Goal: Contribute content: Contribute content

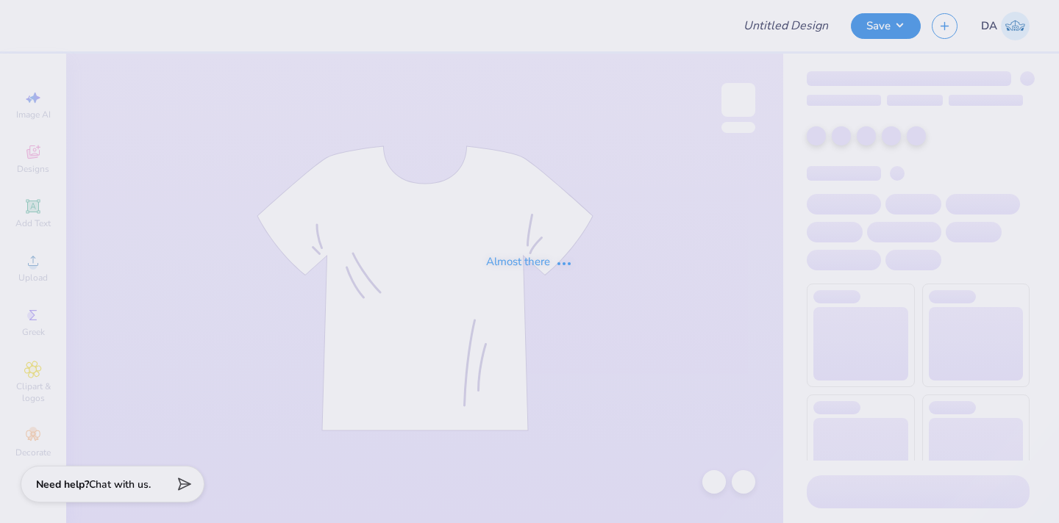
type input "HJIL Merch 2"
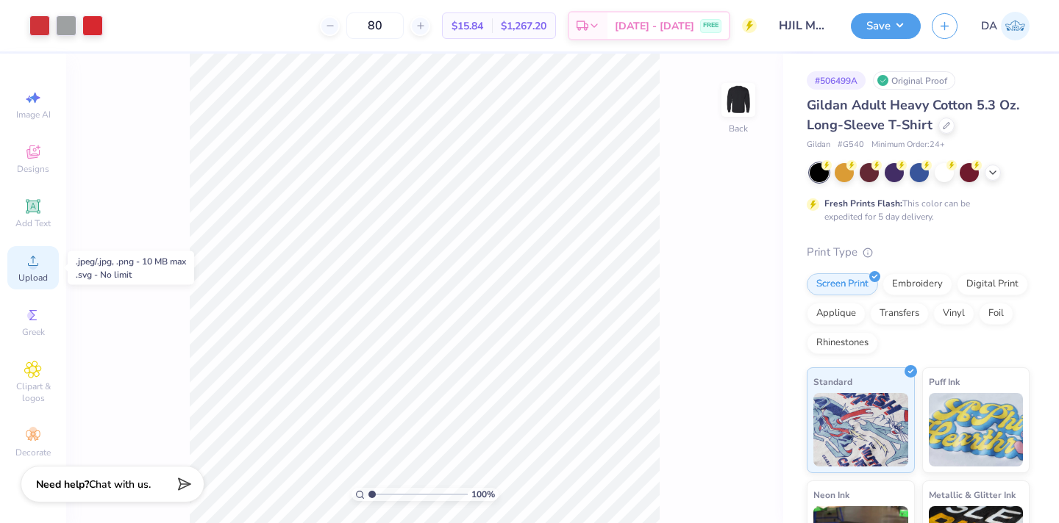
click at [31, 257] on icon at bounding box center [33, 261] width 18 height 18
click at [26, 216] on div "Add Text" at bounding box center [32, 213] width 51 height 43
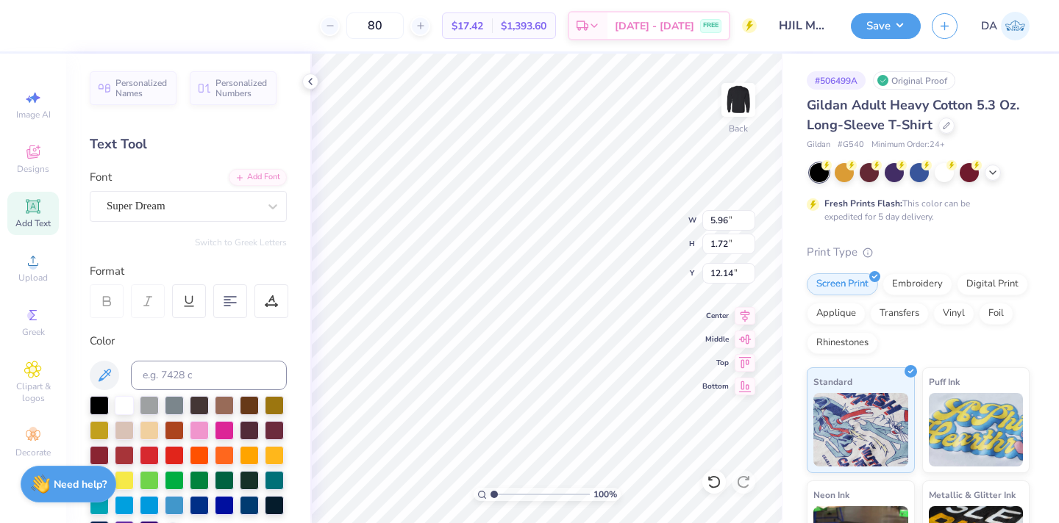
paste textarea "®"
type textarea "®"
click at [233, 207] on div "Super Dream" at bounding box center [182, 206] width 154 height 23
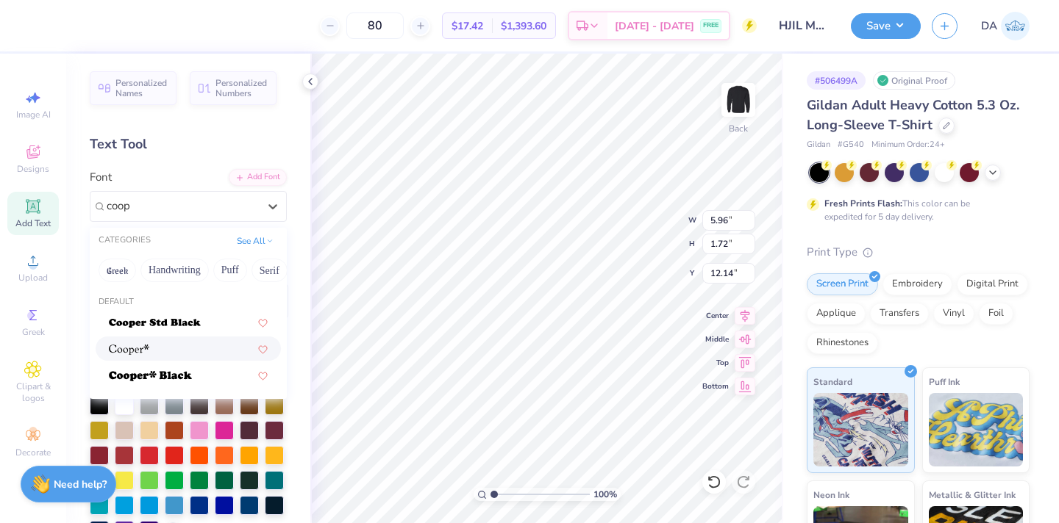
click at [169, 348] on div at bounding box center [188, 348] width 159 height 15
type input "coop"
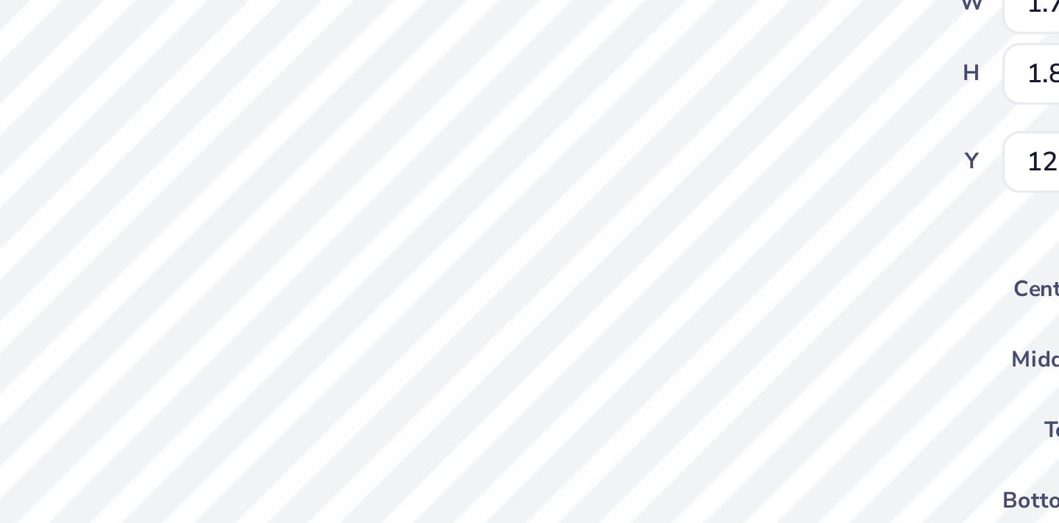
type input "8.91"
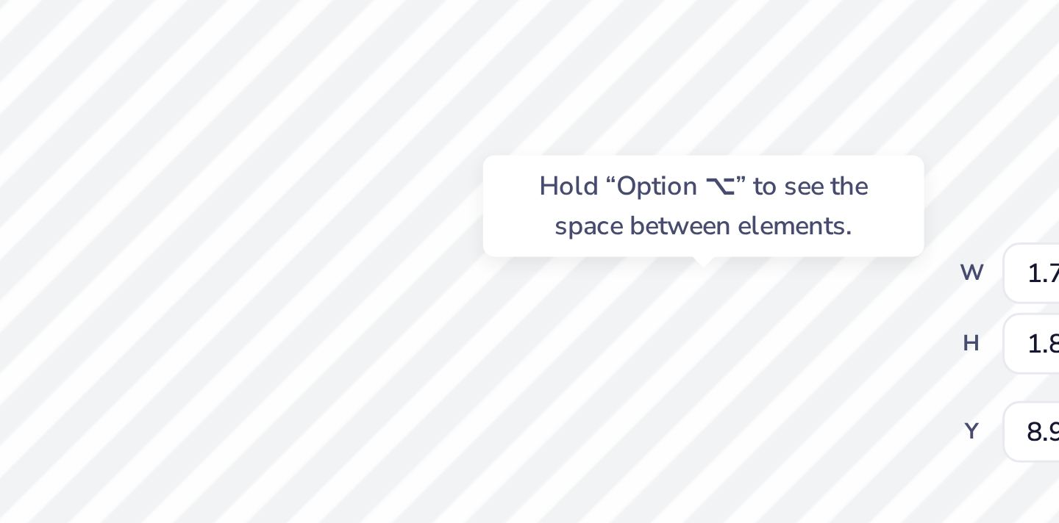
click at [624, 217] on div "Hold “Option ⌥” to see the space between elements." at bounding box center [603, 198] width 156 height 43
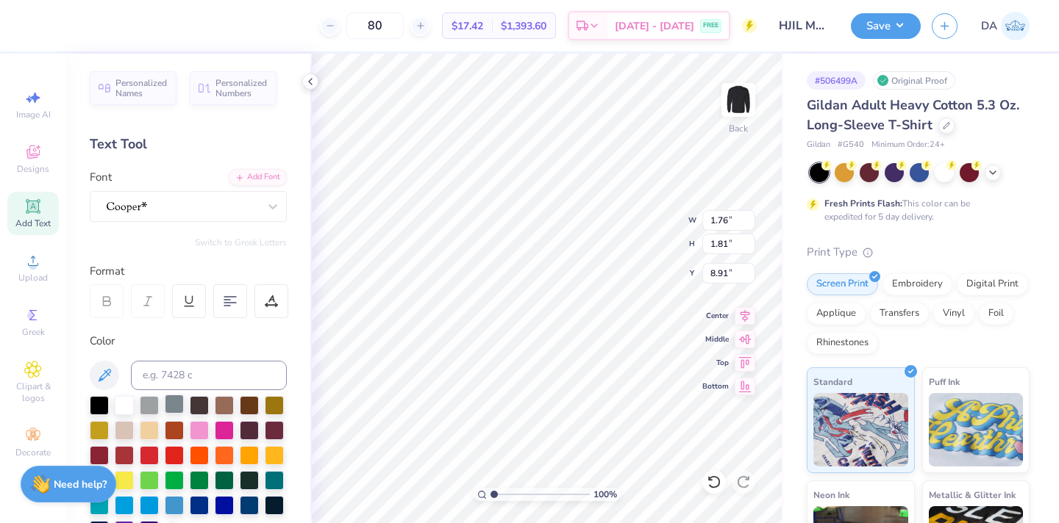
click at [173, 398] on div at bounding box center [174, 404] width 19 height 19
click at [148, 405] on div at bounding box center [149, 404] width 19 height 19
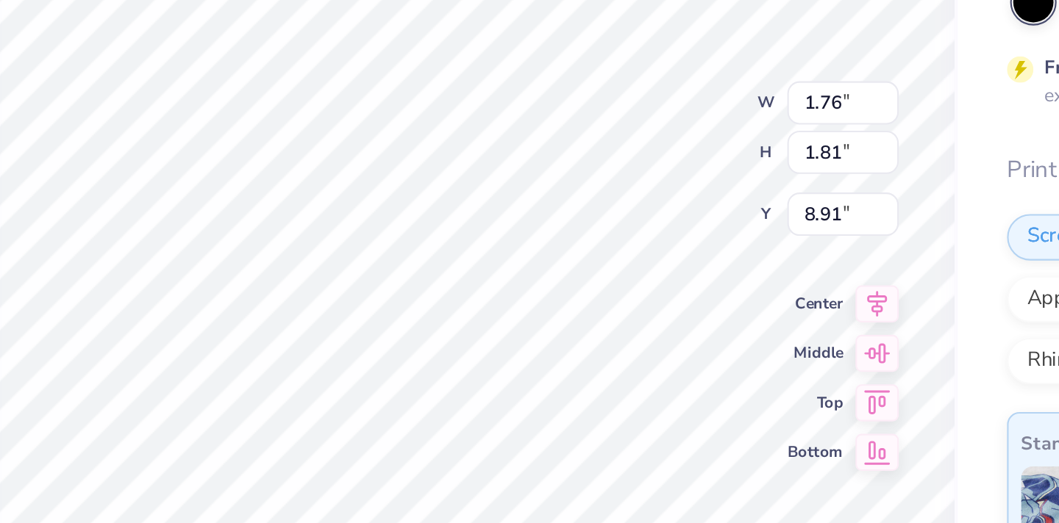
type input "7.08"
type input "0.48"
type input "0.49"
type input "8.39"
type input "7.96"
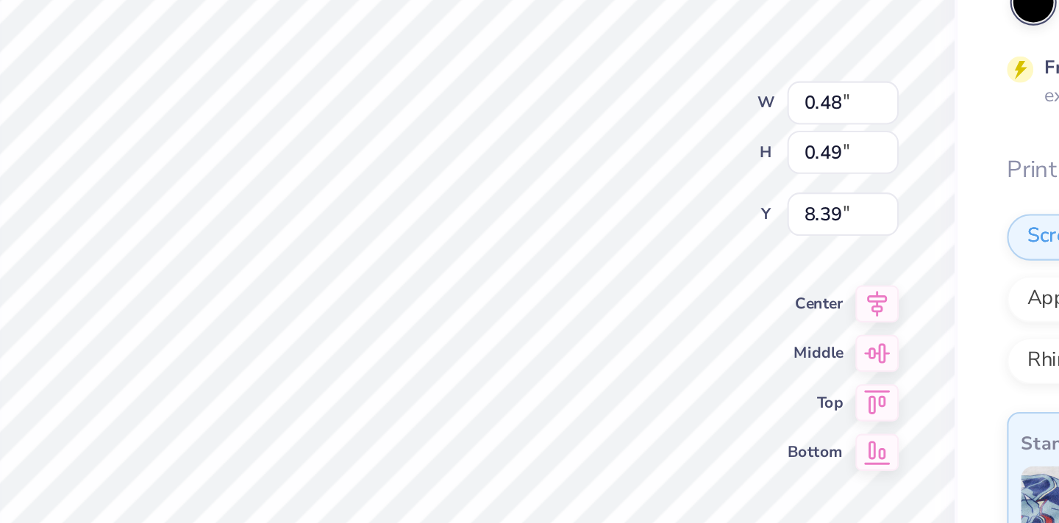
type input "8.95"
type input "5.34"
type input "0.48"
type input "0.49"
type input "6.43"
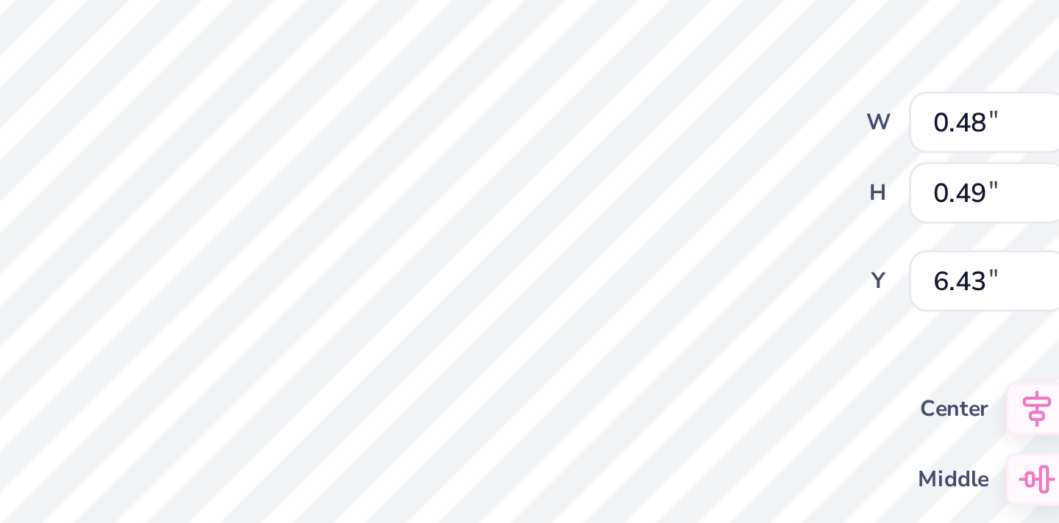
type input "7.96"
type input "8.95"
type input "5.34"
type input "0.48"
type input "0.49"
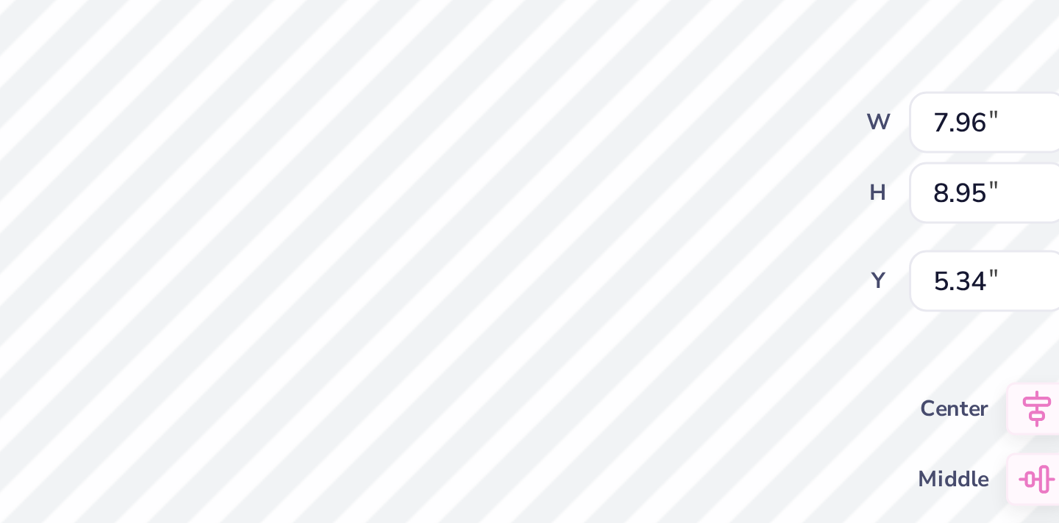
type input "6.43"
type input "0.20"
type input "0.21"
type input "7.96"
type input "8.95"
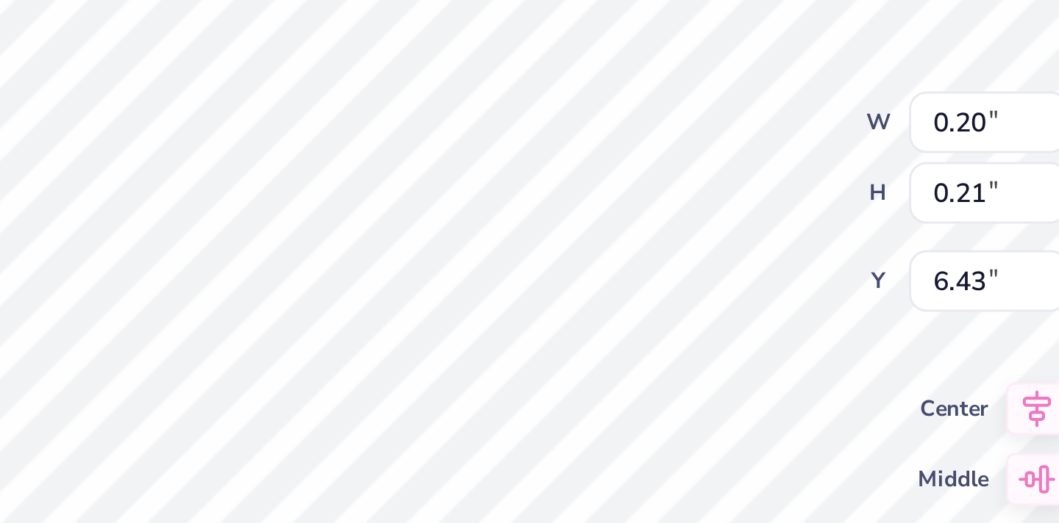
type input "5.34"
type input "0.20"
type input "0.21"
type input "6.43"
type input "0.16"
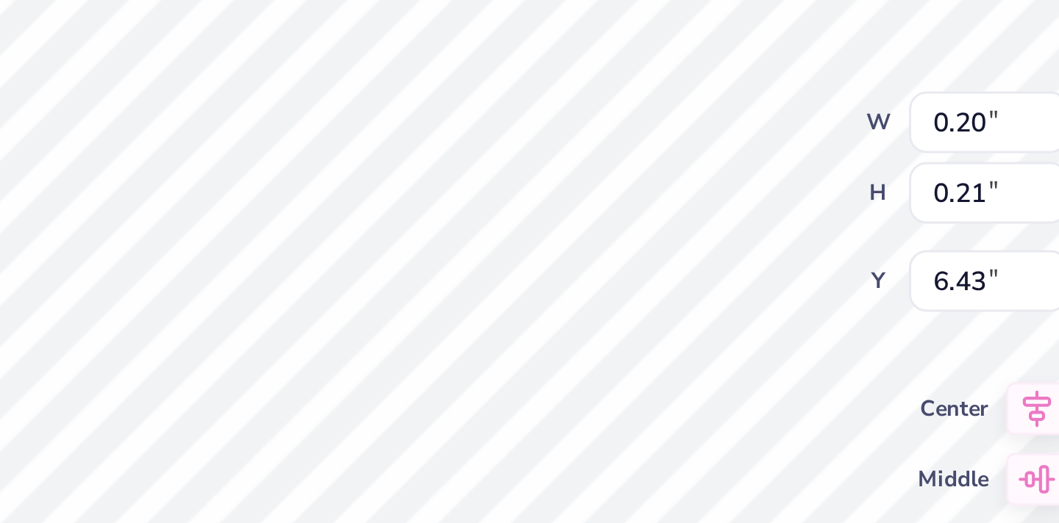
type input "0.16"
type input "6.48"
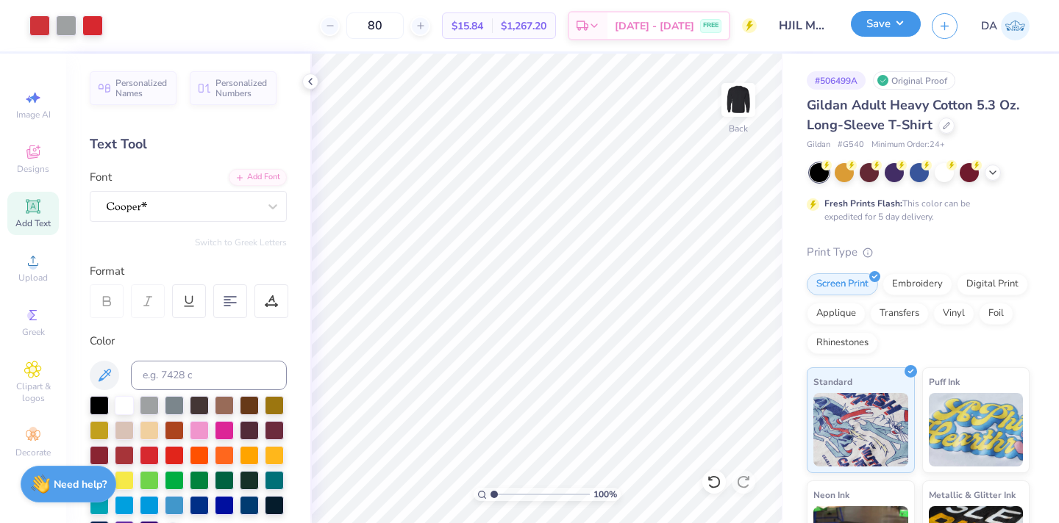
click at [881, 24] on button "Save" at bounding box center [886, 24] width 70 height 26
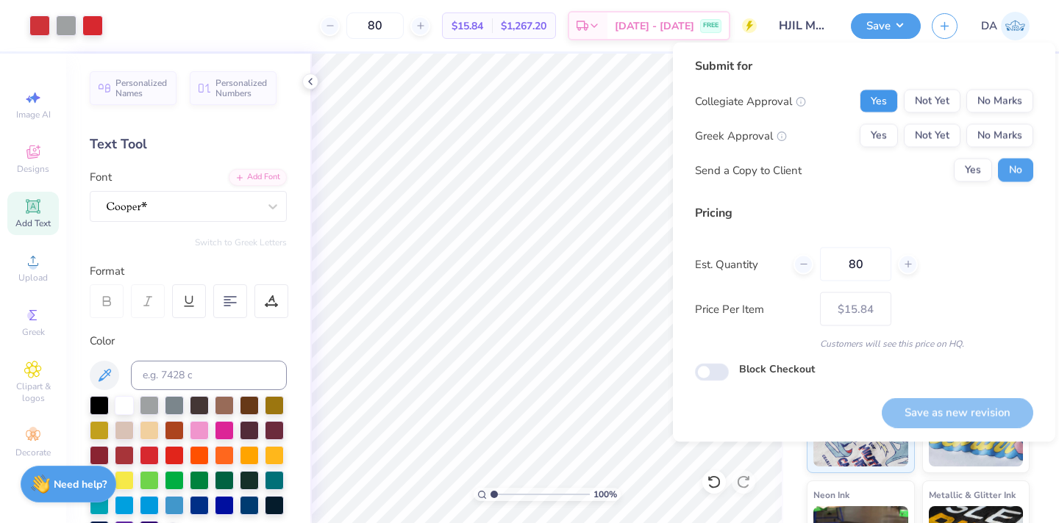
click at [882, 105] on button "Yes" at bounding box center [878, 102] width 38 height 24
click at [995, 147] on div "Collegiate Approval Yes Not Yet No Marks Greek Approval Yes Not Yet No Marks Se…" at bounding box center [864, 136] width 338 height 93
click at [995, 136] on button "No Marks" at bounding box center [999, 136] width 67 height 24
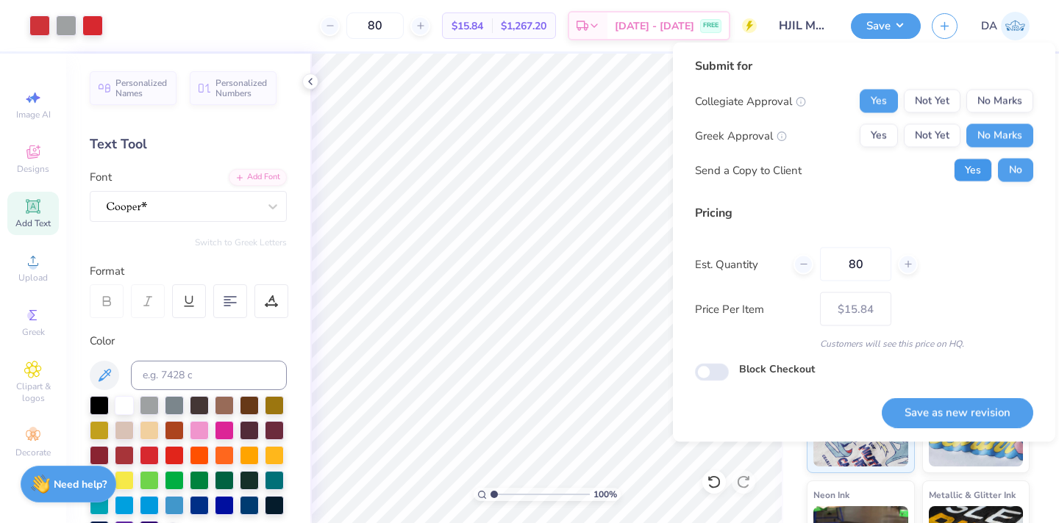
click at [968, 179] on button "Yes" at bounding box center [972, 171] width 38 height 24
click at [965, 420] on button "Save as new revision" at bounding box center [956, 413] width 151 height 30
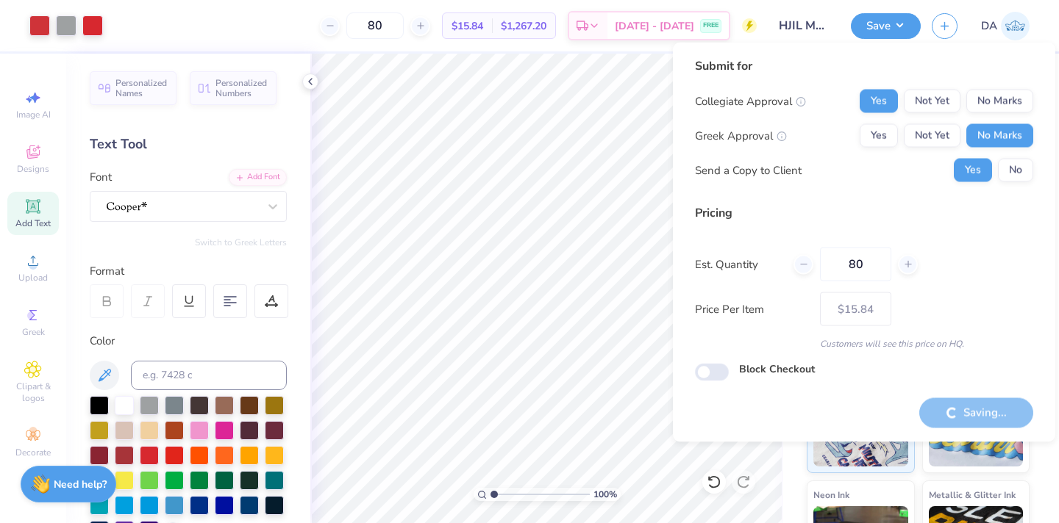
type input "– –"
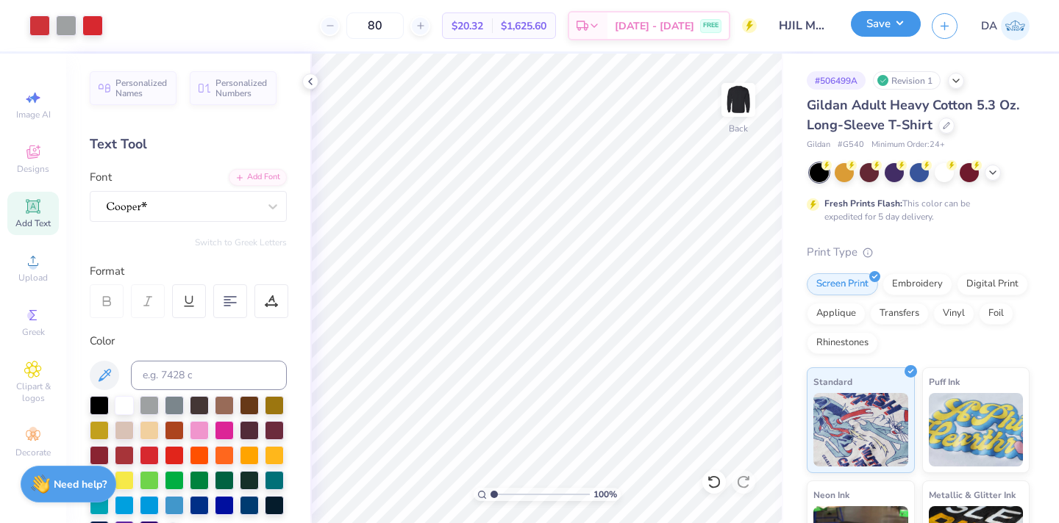
click at [880, 14] on button "Save" at bounding box center [886, 24] width 70 height 26
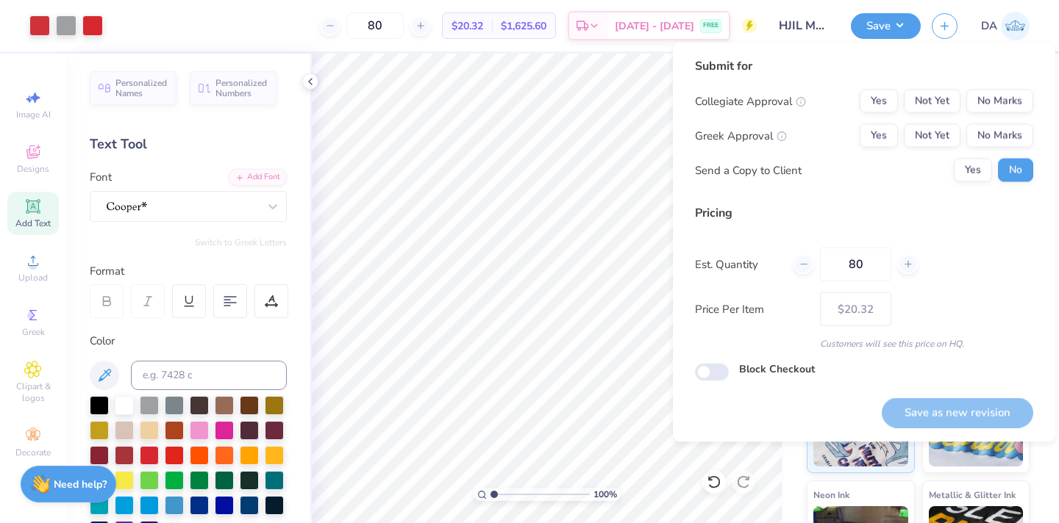
click at [822, 8] on div "Design Title HJIL Merch 2" at bounding box center [803, 25] width 72 height 51
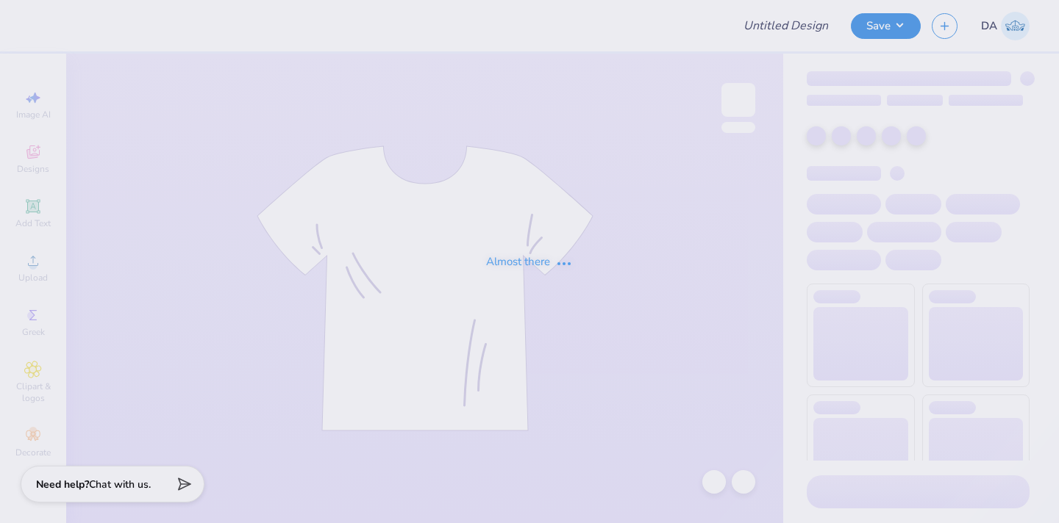
type input "white shirt design"
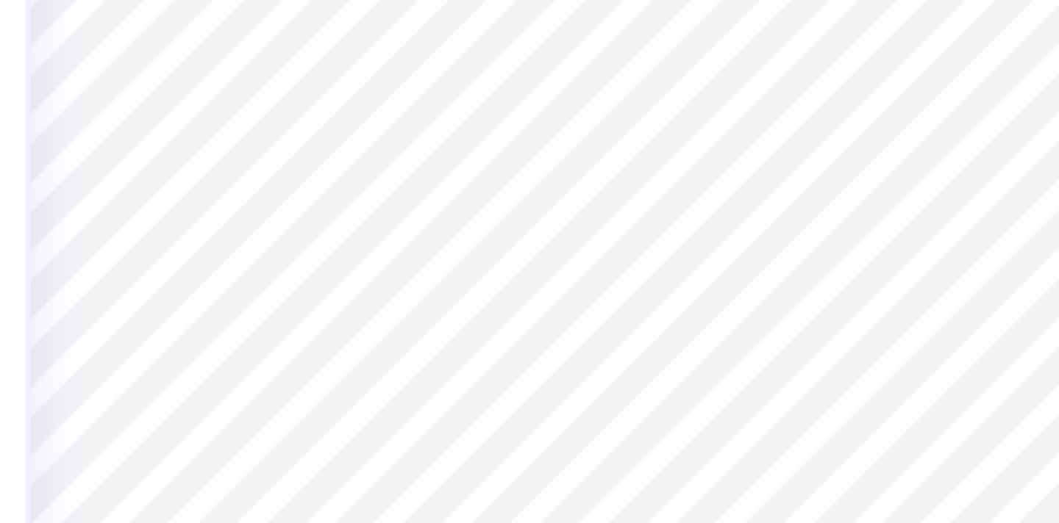
type input "0.20"
type input "5.24"
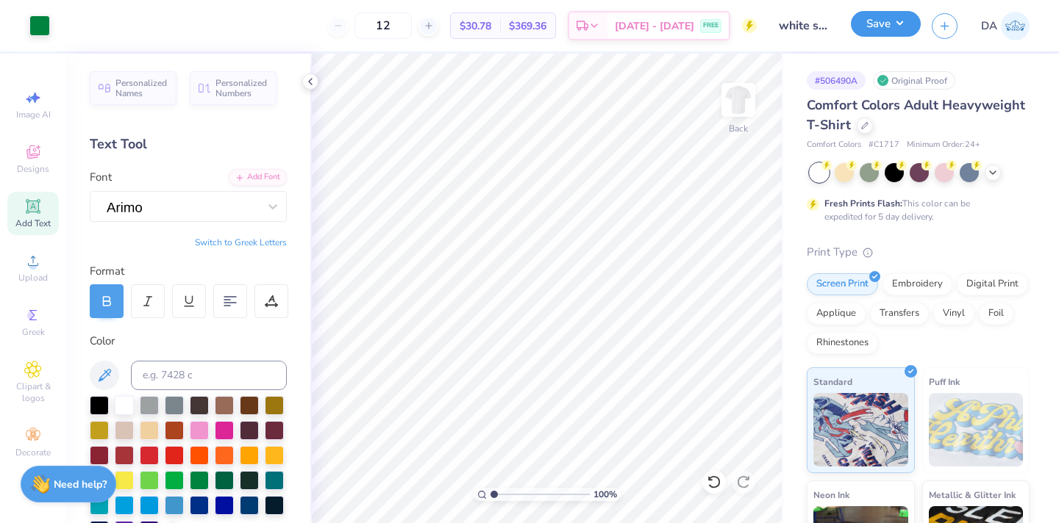
click at [903, 31] on button "Save" at bounding box center [886, 24] width 70 height 26
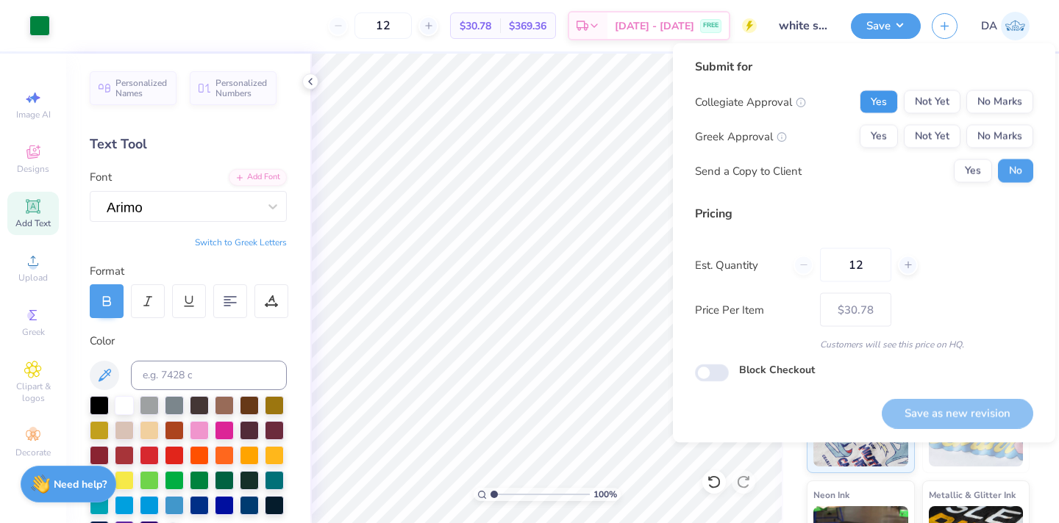
click at [878, 96] on button "Yes" at bounding box center [878, 102] width 38 height 24
click at [995, 131] on button "No Marks" at bounding box center [999, 137] width 67 height 24
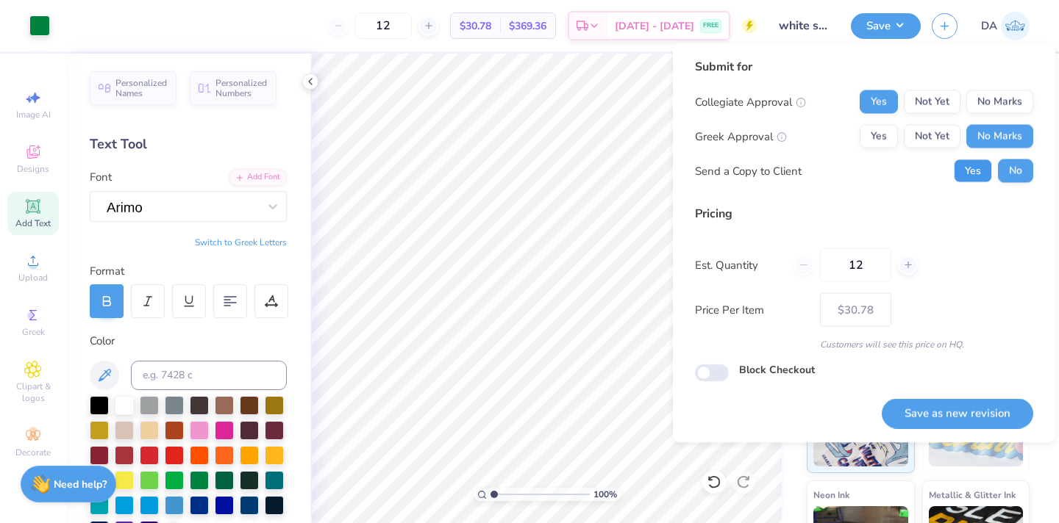
click at [965, 171] on button "Yes" at bounding box center [972, 172] width 38 height 24
click at [948, 407] on button "Save as new revision" at bounding box center [956, 413] width 151 height 30
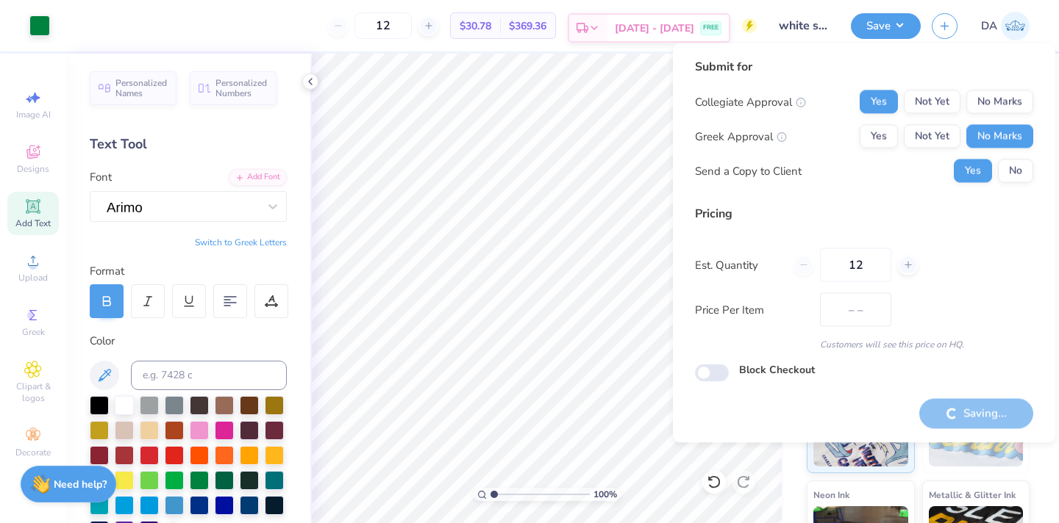
type input "$30.78"
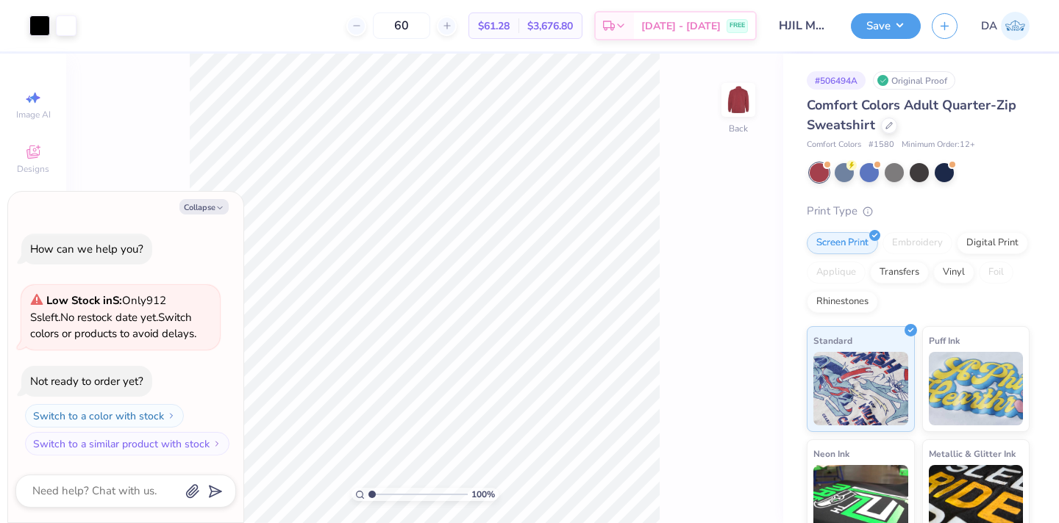
click at [115, 116] on div "100 % Back" at bounding box center [424, 289] width 717 height 470
click at [197, 207] on button "Collapse" at bounding box center [203, 206] width 49 height 15
type textarea "x"
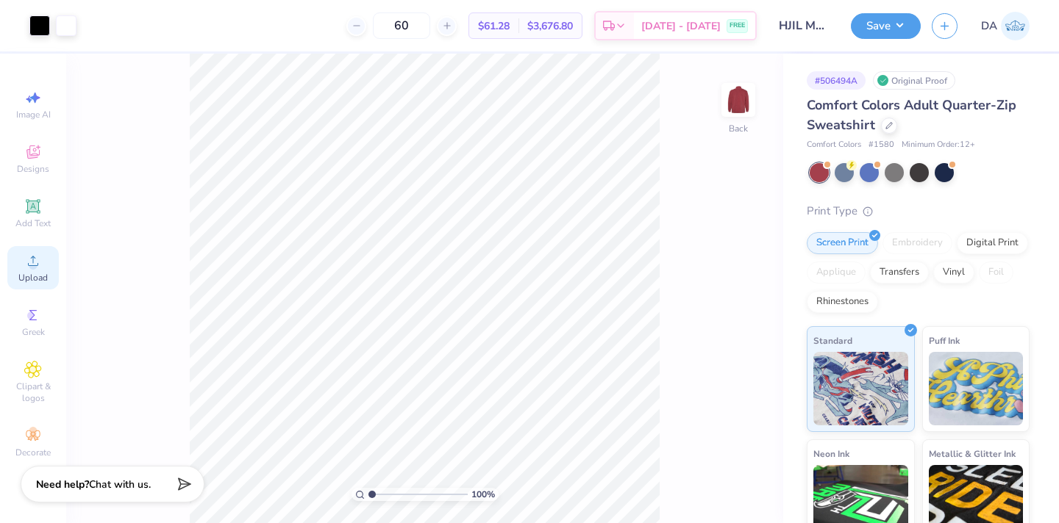
click at [26, 260] on icon at bounding box center [33, 261] width 18 height 18
click at [33, 221] on span "Add Text" at bounding box center [32, 224] width 35 height 12
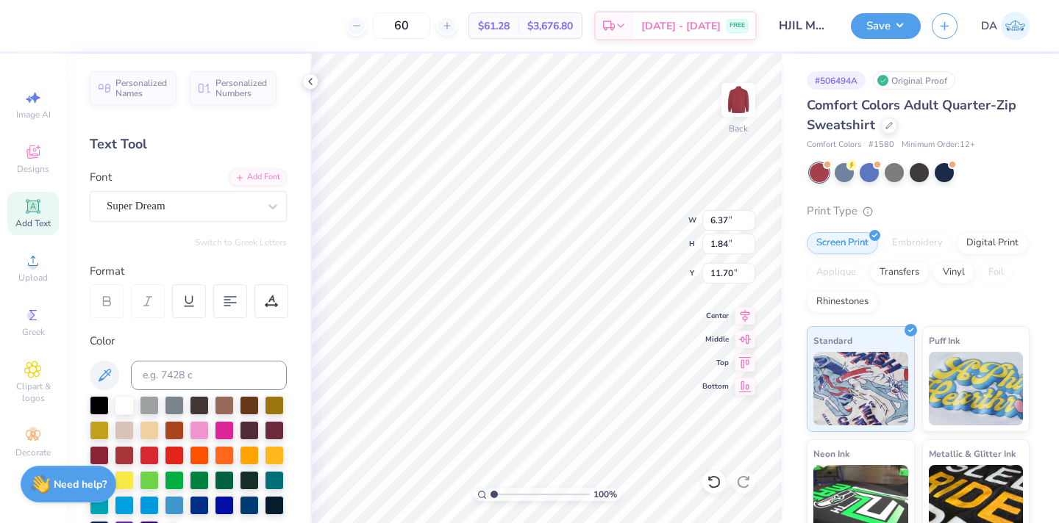
type textarea "®"
click at [237, 205] on div "Super Dream" at bounding box center [182, 206] width 154 height 23
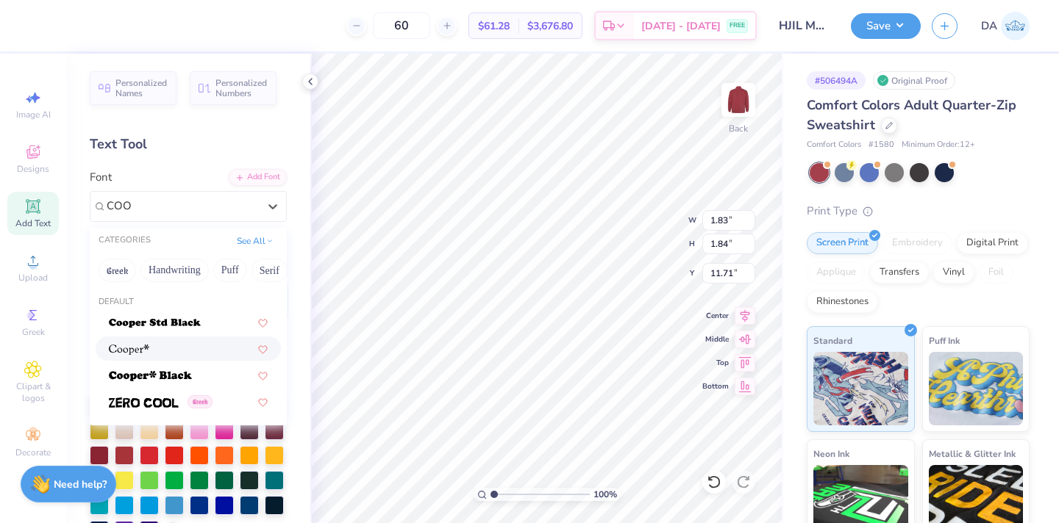
click at [141, 347] on img at bounding box center [129, 350] width 40 height 10
type input "COO"
type input "1.89"
type input "1.94"
type input "11.66"
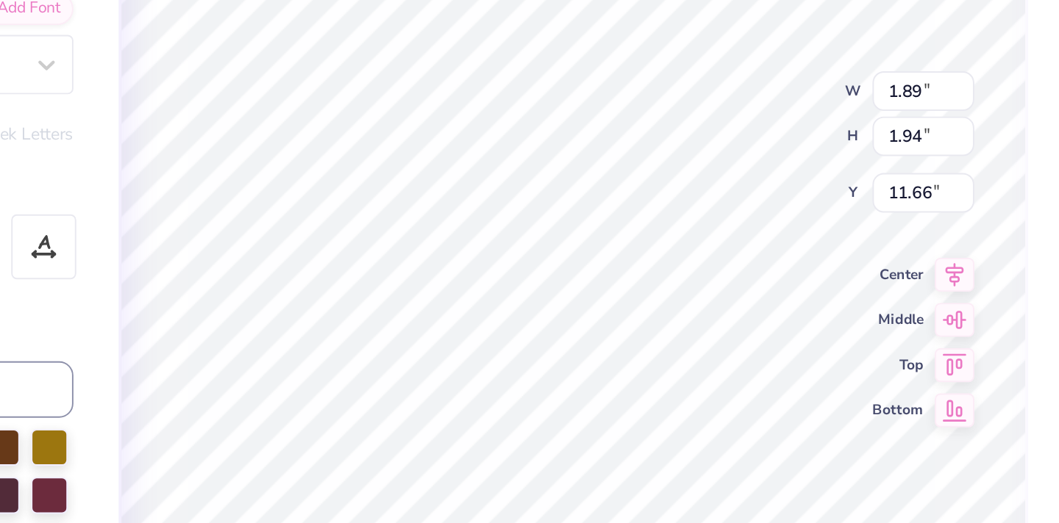
scroll to position [0, 0]
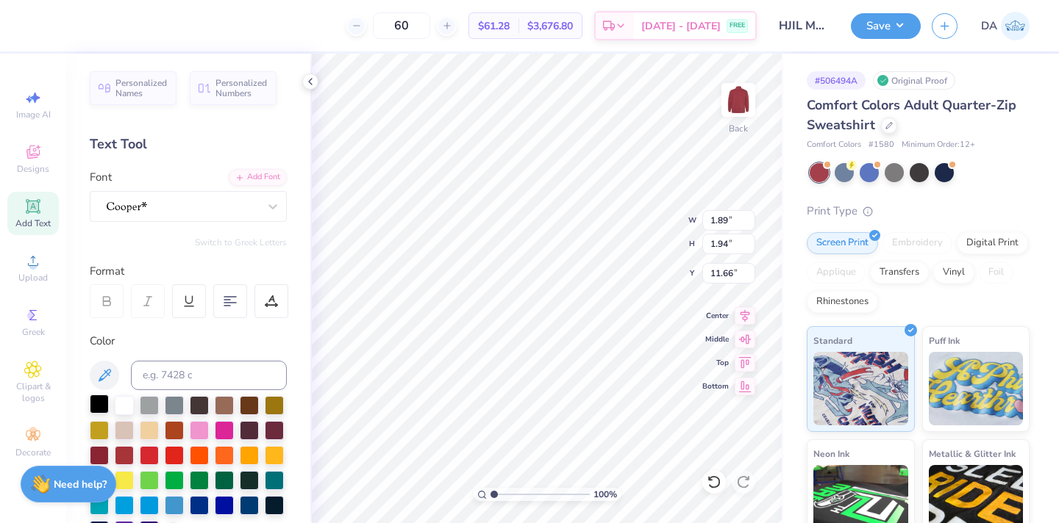
click at [99, 404] on div at bounding box center [99, 404] width 19 height 19
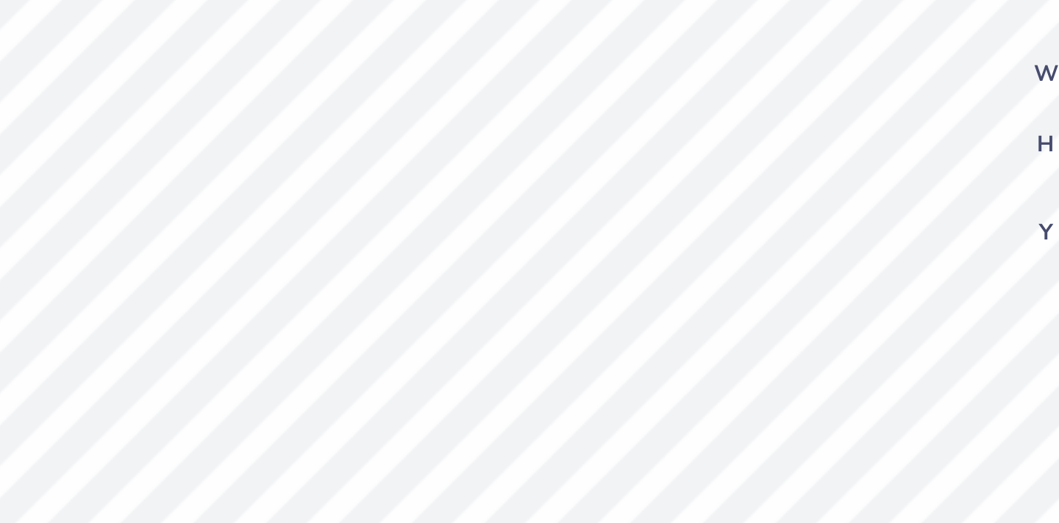
type input "0.29"
type input "0.30"
type input "13.30"
type input "8.78"
type input "0.16"
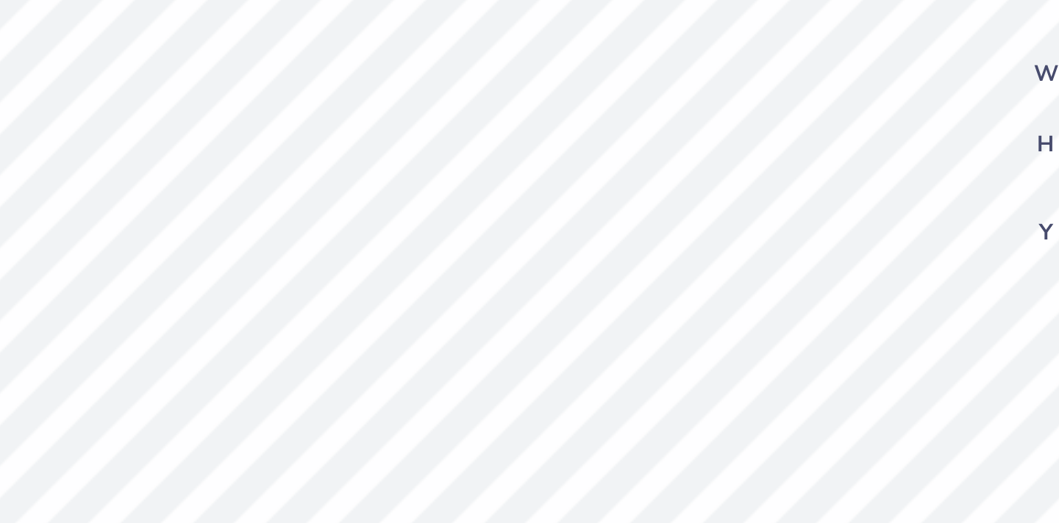
type input "0.17"
type input "8.91"
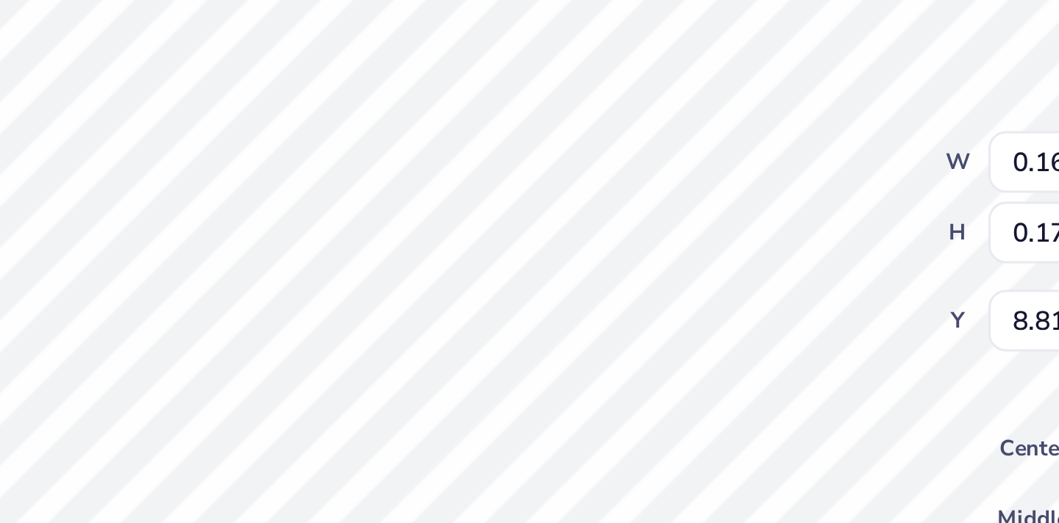
type input "13.89"
type input "2.71"
type input "6.72"
type input "0.16"
type input "0.17"
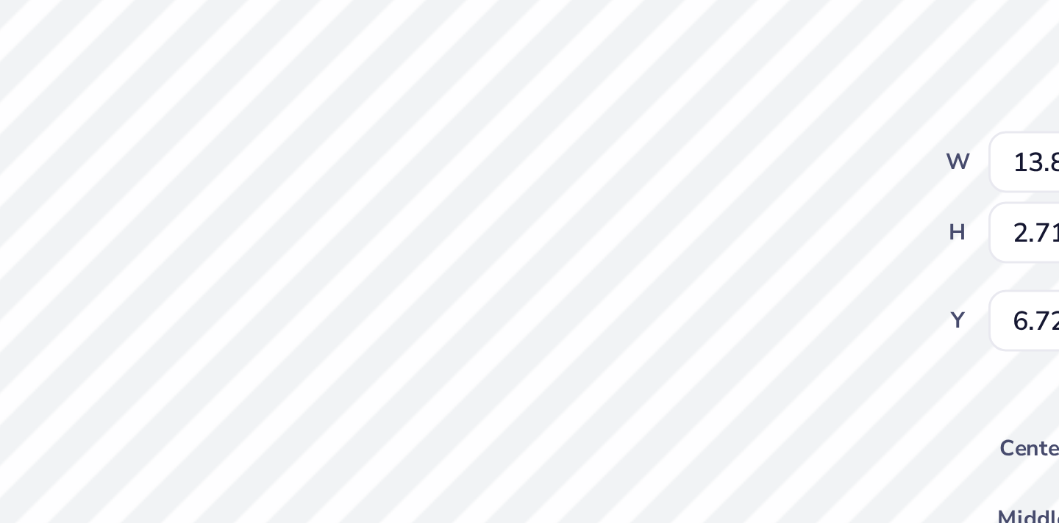
type input "8.81"
type input "0.22"
type input "0.23"
type input "0.20"
type input "0.21"
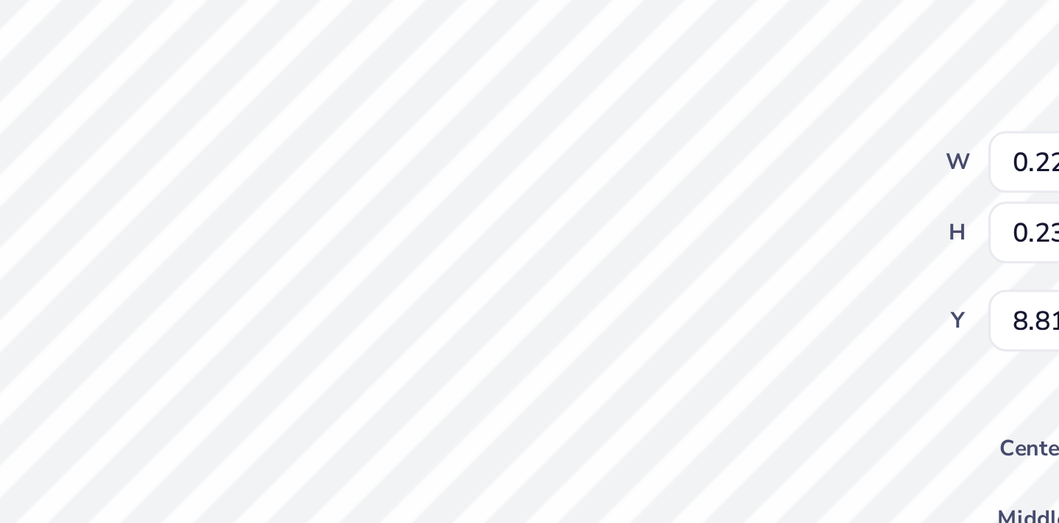
type input "8.83"
type input "13.89"
type input "2.71"
type input "6.72"
type input "0.20"
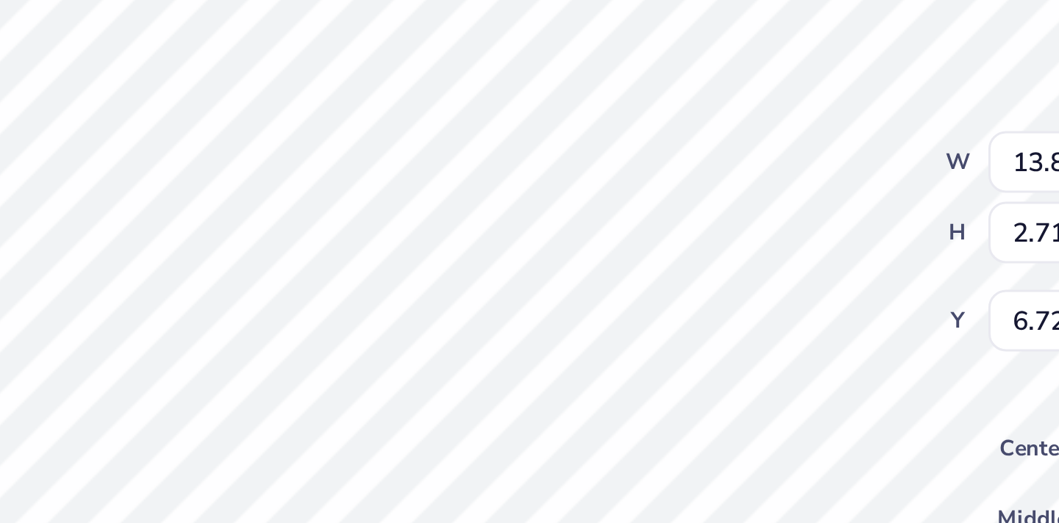
type input "0.21"
type input "8.83"
type input "0.17"
type input "0.18"
type input "8.86"
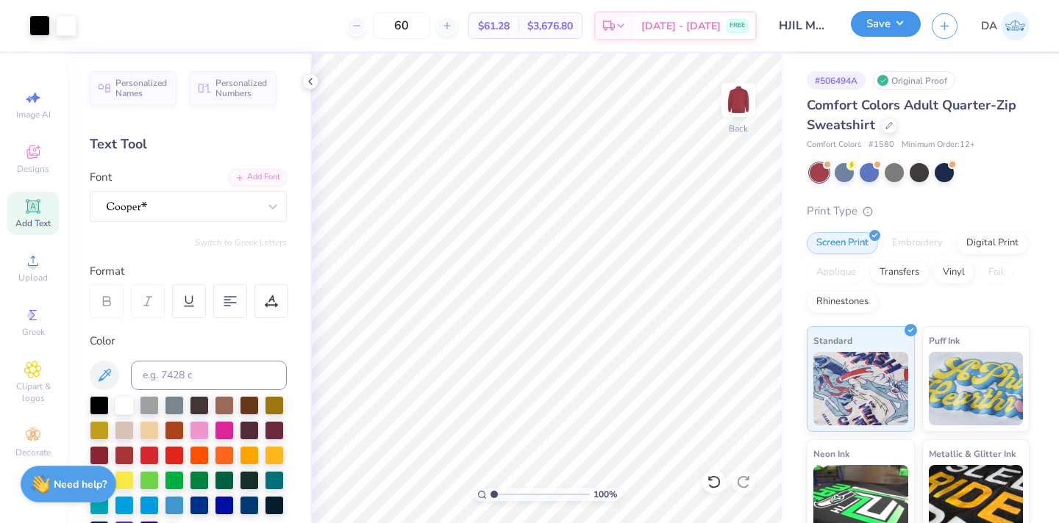
click at [870, 27] on button "Save" at bounding box center [886, 24] width 70 height 26
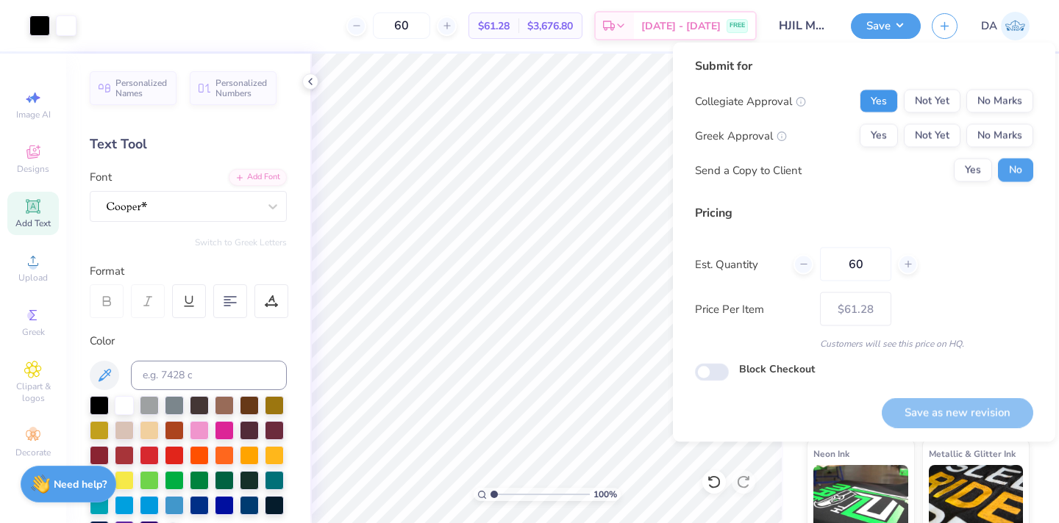
click at [870, 112] on button "Yes" at bounding box center [878, 102] width 38 height 24
click at [1013, 128] on button "No Marks" at bounding box center [999, 136] width 67 height 24
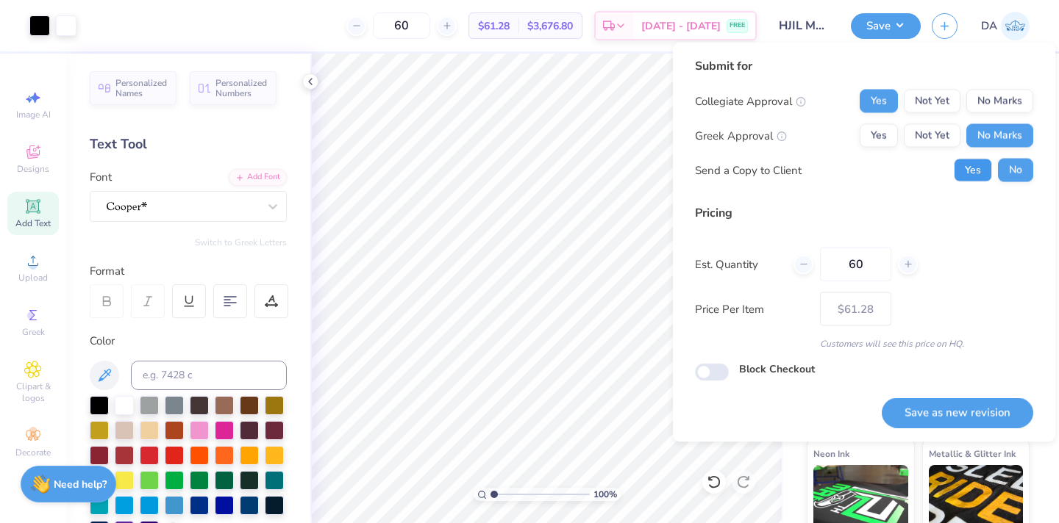
click at [984, 165] on button "Yes" at bounding box center [972, 171] width 38 height 24
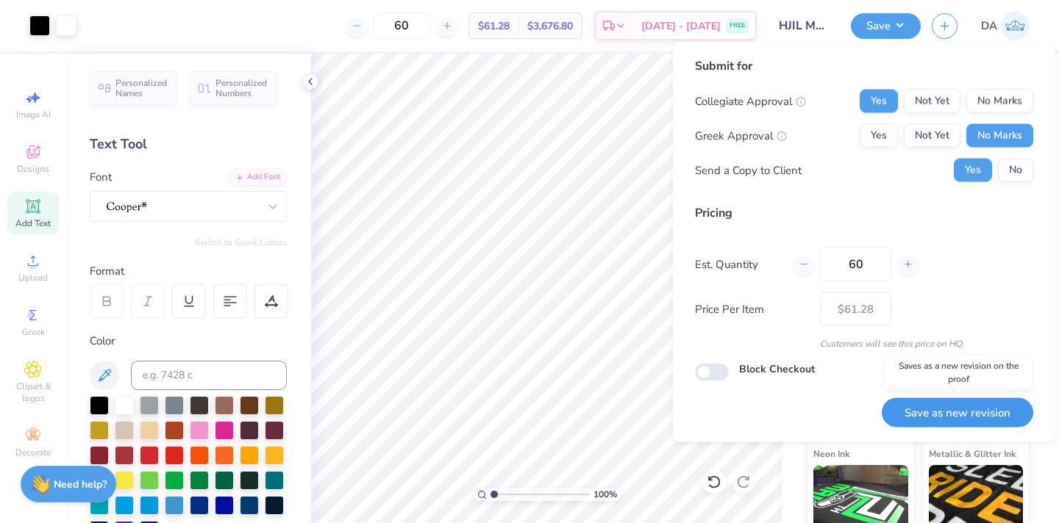
click at [956, 418] on button "Save as new revision" at bounding box center [956, 413] width 151 height 30
type input "– –"
